Goal: Task Accomplishment & Management: Use online tool/utility

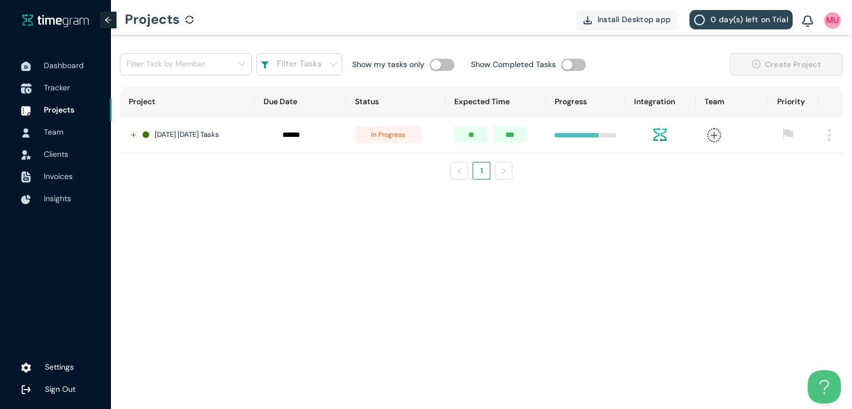
click at [55, 91] on span "Tracker" at bounding box center [57, 88] width 26 height 10
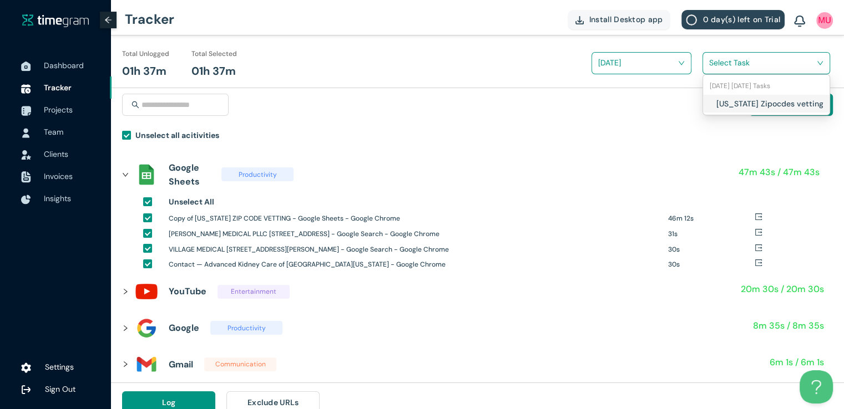
click at [732, 68] on input "search" at bounding box center [762, 62] width 107 height 17
click at [712, 101] on div "[US_STATE] Zipocdes vetting" at bounding box center [766, 104] width 126 height 18
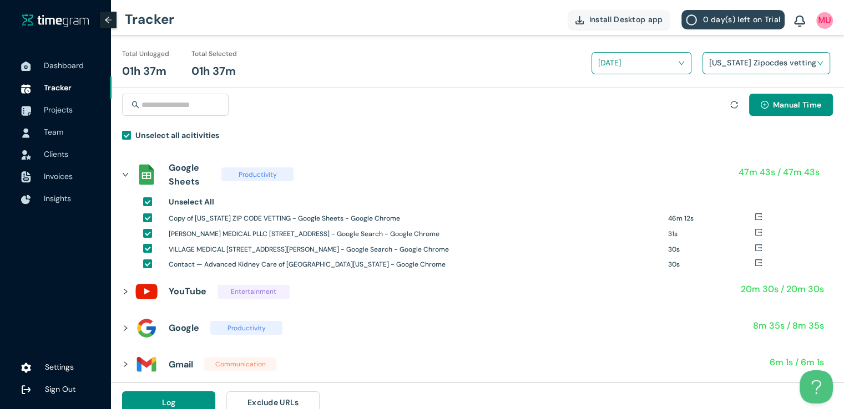
scroll to position [13, 0]
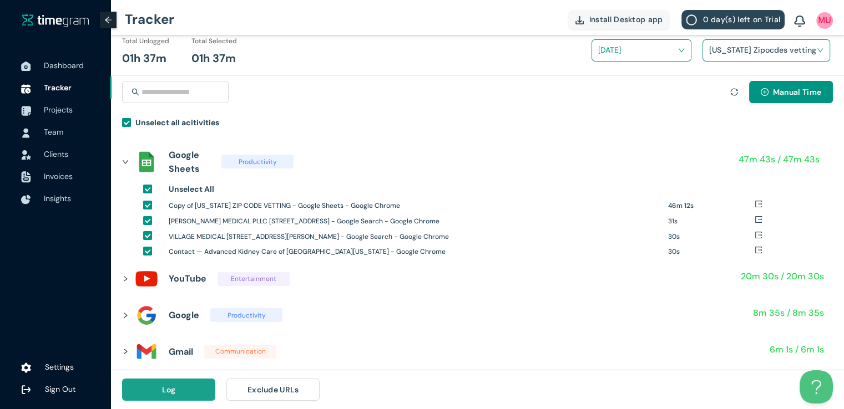
click at [189, 393] on button "Log" at bounding box center [168, 390] width 93 height 22
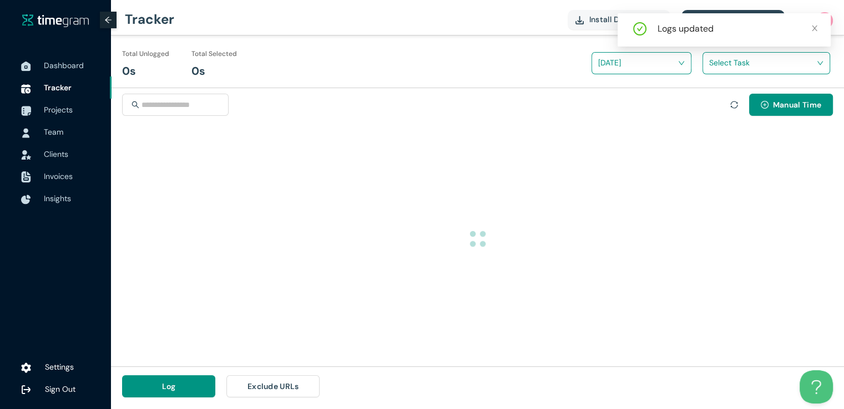
scroll to position [0, 0]
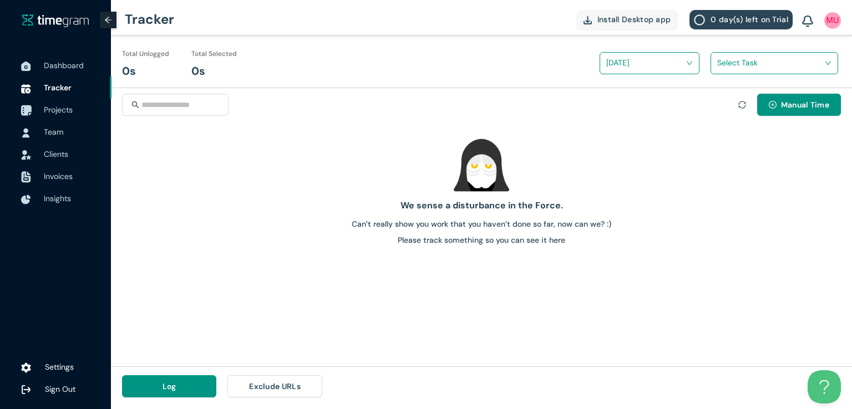
click at [53, 105] on span "Projects" at bounding box center [58, 110] width 29 height 10
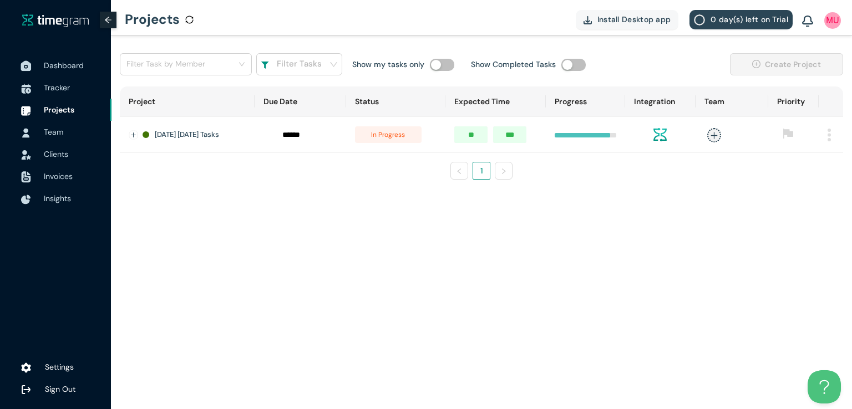
click at [67, 65] on span "Dashboard" at bounding box center [64, 65] width 40 height 10
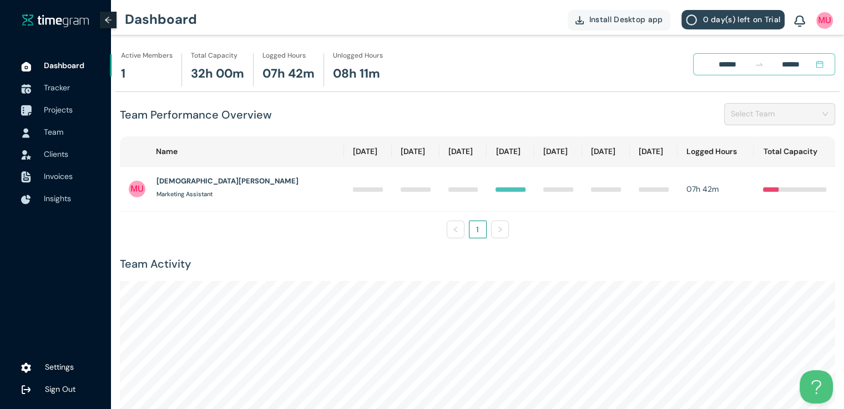
click at [51, 111] on span "Projects" at bounding box center [58, 110] width 29 height 10
